Goal: Task Accomplishment & Management: Use online tool/utility

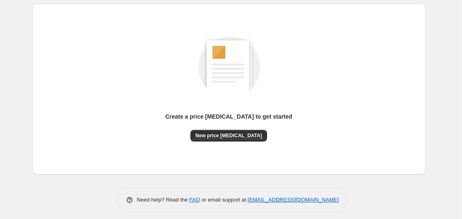
scroll to position [91, 0]
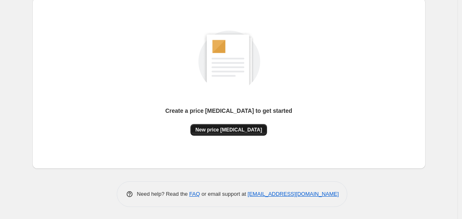
click at [221, 128] on button "New price [MEDICAL_DATA]" at bounding box center [228, 130] width 77 height 12
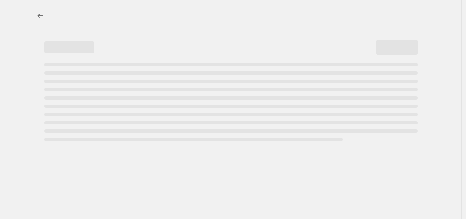
select select "percentage"
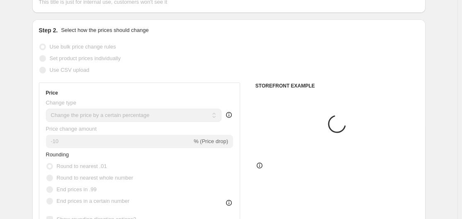
scroll to position [124, 0]
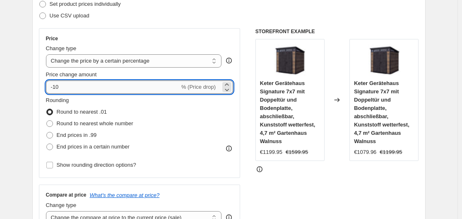
click at [153, 86] on input "-10" at bounding box center [113, 86] width 134 height 13
type input "-1"
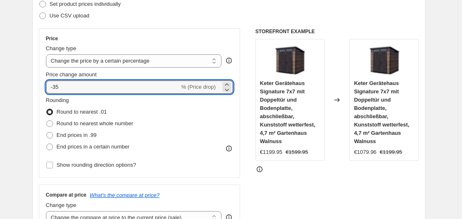
type input "-35"
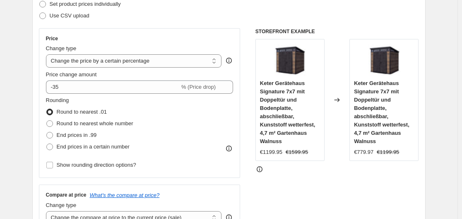
click at [203, 4] on div "Set product prices individually" at bounding box center [229, 4] width 380 height 12
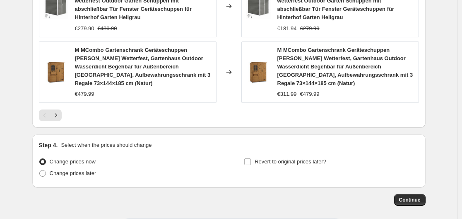
scroll to position [697, 0]
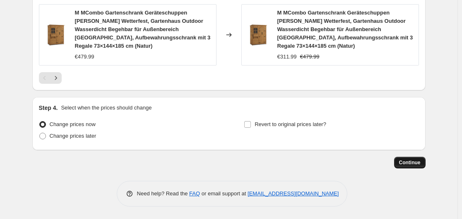
click at [416, 158] on button "Continue" at bounding box center [409, 162] width 31 height 12
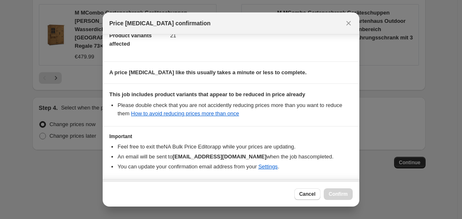
scroll to position [130, 0]
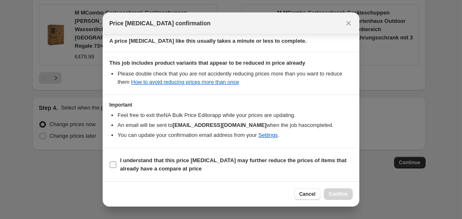
click at [267, 157] on b "I understand that this price [MEDICAL_DATA] may further reduce the prices of it…" at bounding box center [233, 164] width 226 height 14
click at [116, 161] on input "I understand that this price [MEDICAL_DATA] may further reduce the prices of it…" at bounding box center [113, 164] width 7 height 7
checkbox input "true"
click at [335, 192] on span "Confirm" at bounding box center [338, 193] width 19 height 7
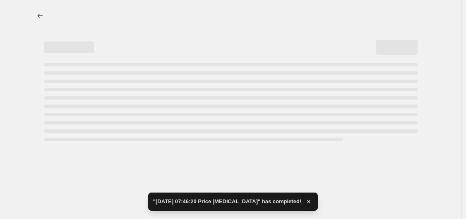
select select "percentage"
